Goal: Information Seeking & Learning: Understand process/instructions

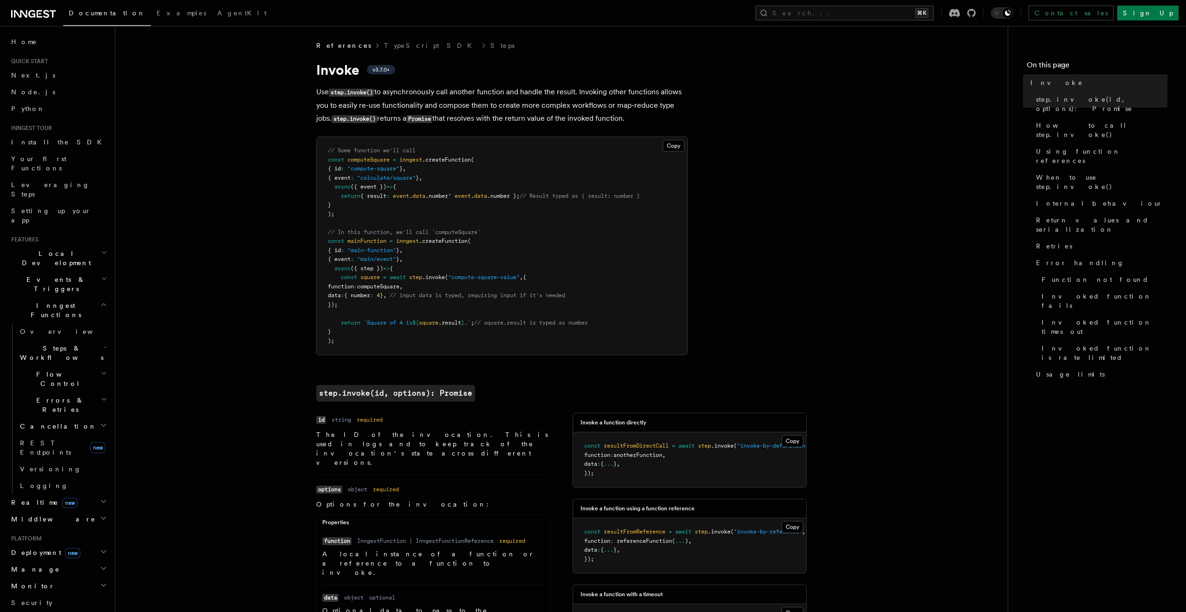
scroll to position [1864, 0]
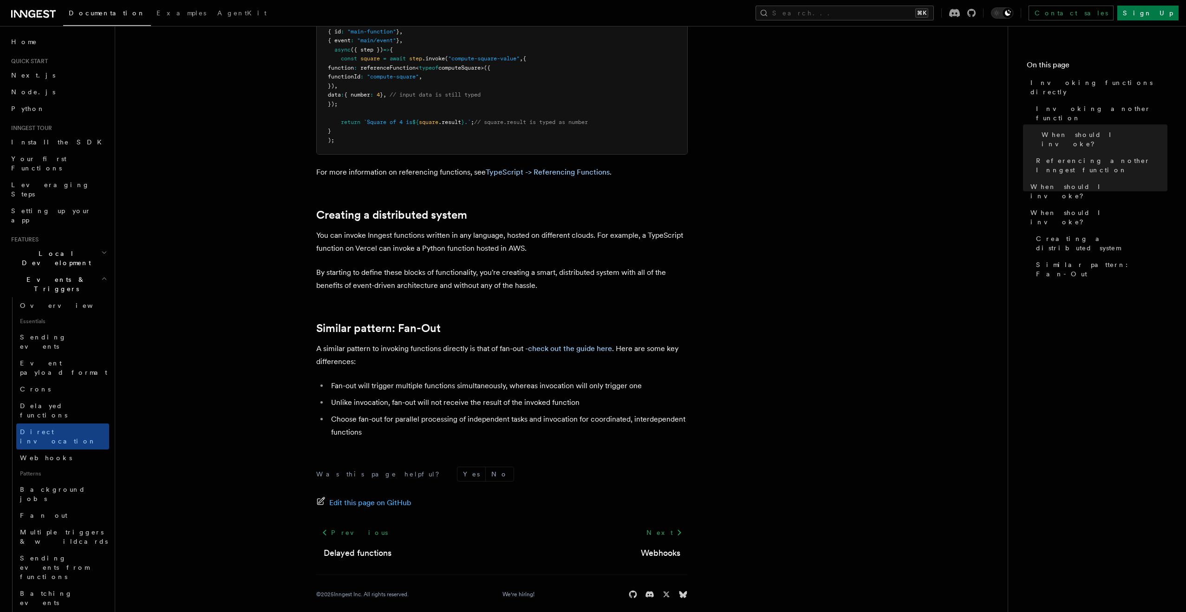
scroll to position [1106, 0]
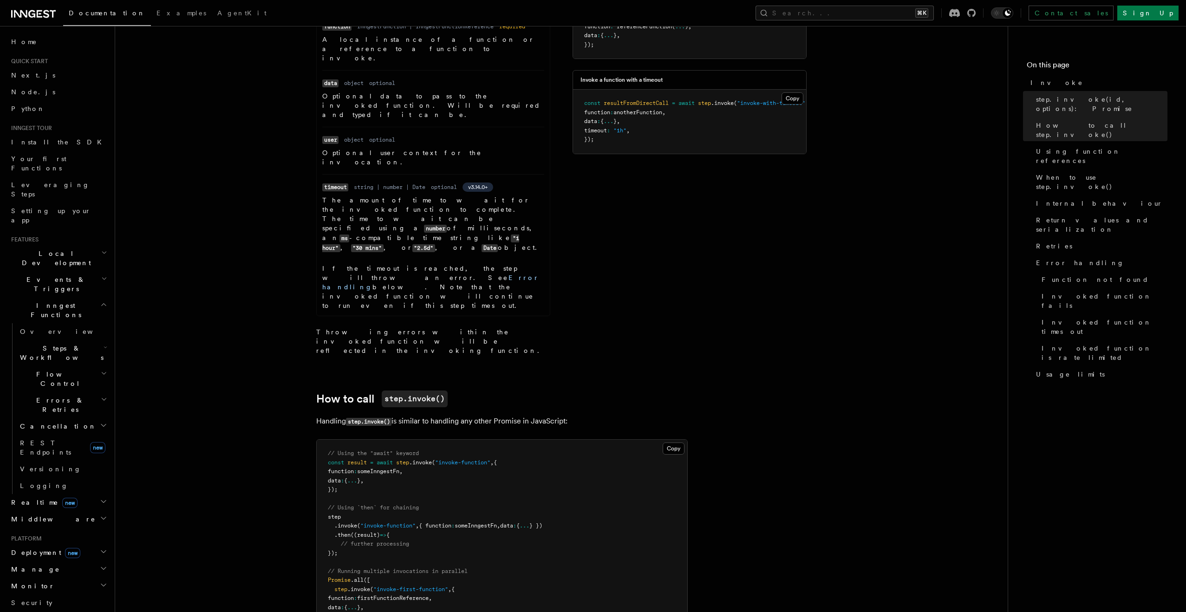
scroll to position [727, 0]
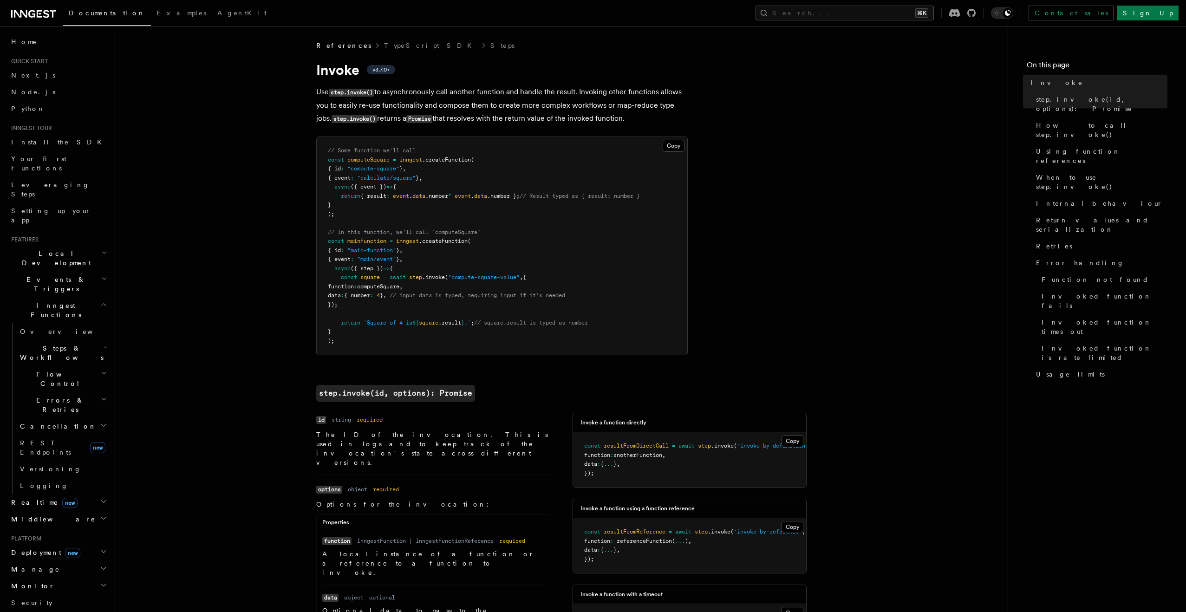
scroll to position [1864, 0]
